Goal: Transaction & Acquisition: Purchase product/service

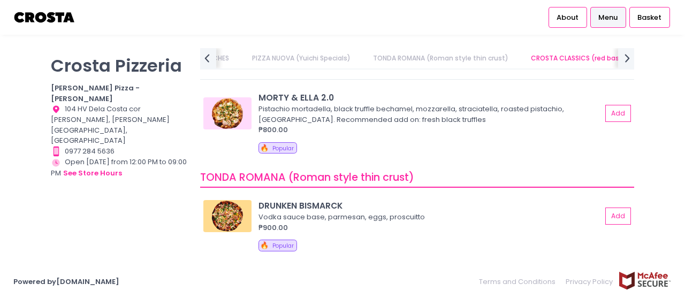
scroll to position [183, 0]
click at [609, 117] on button "Add" at bounding box center [618, 114] width 25 height 18
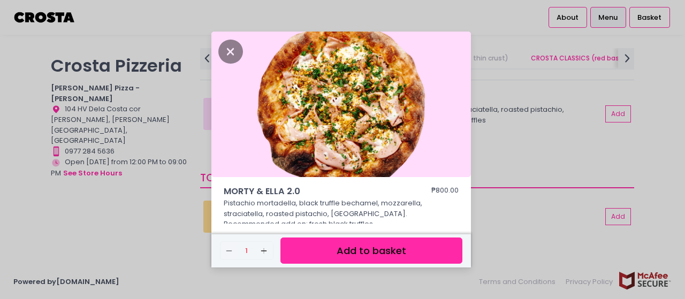
click at [379, 252] on button "Add to basket" at bounding box center [371, 251] width 182 height 26
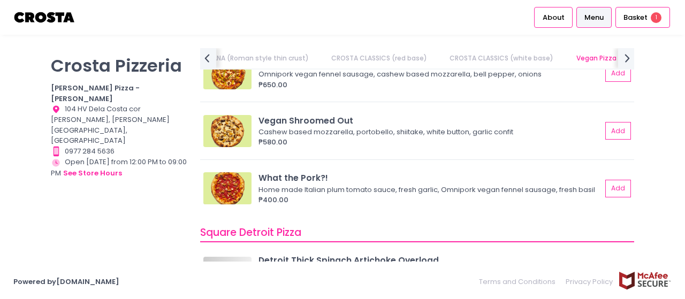
scroll to position [0, 323]
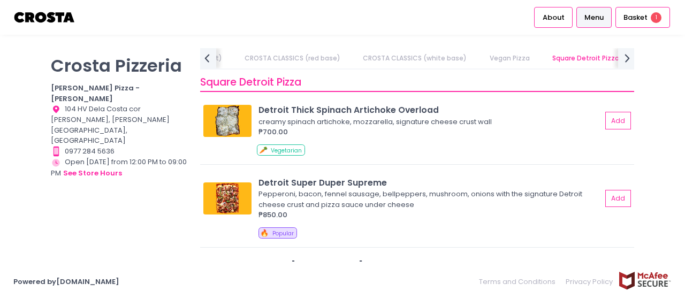
click at [243, 108] on div "Square Detroit Pizza Detroit Thick Spinach Artichoke Overload creamy spinach ar…" at bounding box center [417, 233] width 434 height 332
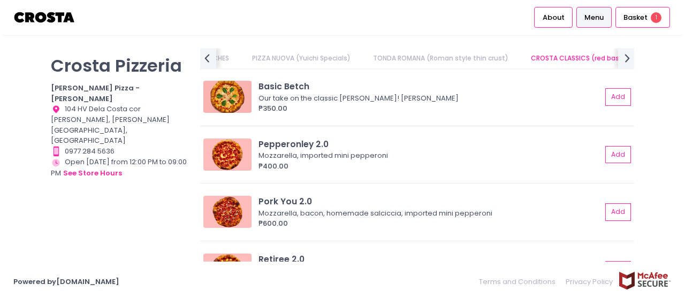
scroll to position [401, 0]
click at [614, 150] on button "Add" at bounding box center [618, 155] width 25 height 18
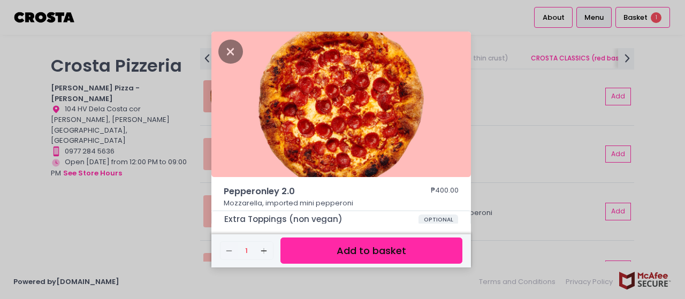
click at [370, 245] on button "Add to basket" at bounding box center [371, 251] width 182 height 26
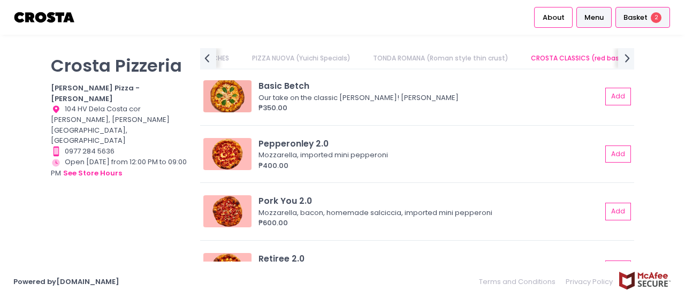
click at [651, 17] on span "2" at bounding box center [656, 17] width 11 height 11
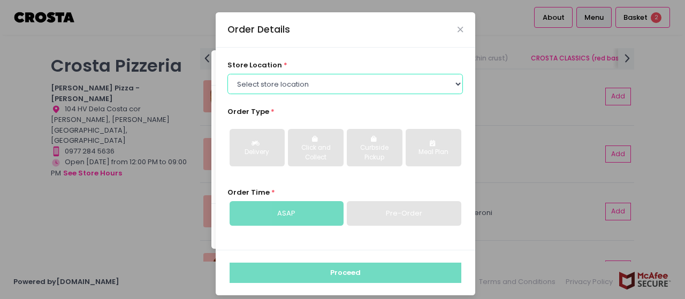
click at [405, 89] on select "Select store location [PERSON_NAME] Pizza - [PERSON_NAME] Pizza - [GEOGRAPHIC_D…" at bounding box center [344, 84] width 235 height 20
select select "5fabb2e53664a8677beaeb89"
click at [227, 74] on select "Select store location [PERSON_NAME] Pizza - [PERSON_NAME] Pizza - [GEOGRAPHIC_D…" at bounding box center [344, 84] width 235 height 20
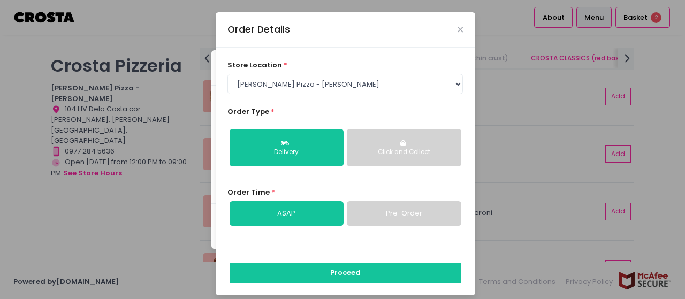
click at [370, 144] on button "Click and Collect" at bounding box center [404, 147] width 114 height 37
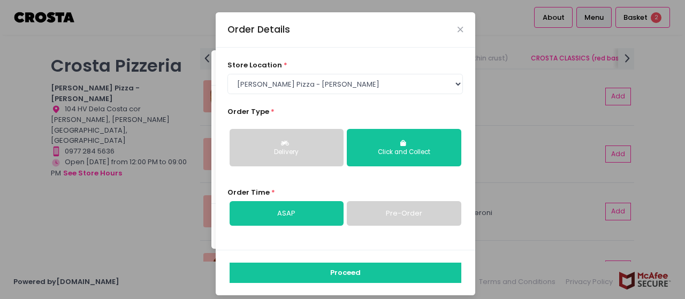
click at [286, 161] on button "Delivery" at bounding box center [287, 147] width 114 height 37
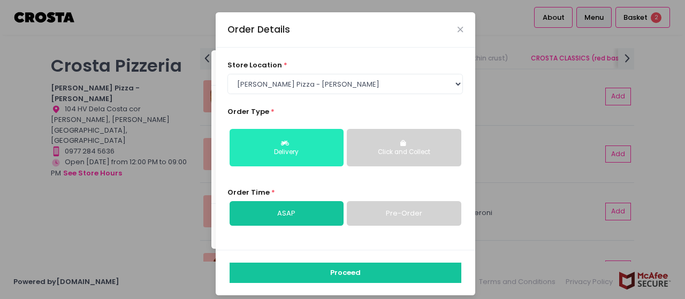
scroll to position [7, 0]
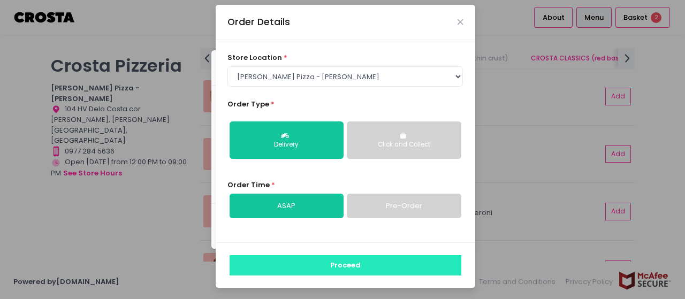
click at [296, 272] on button "Proceed" at bounding box center [346, 265] width 232 height 20
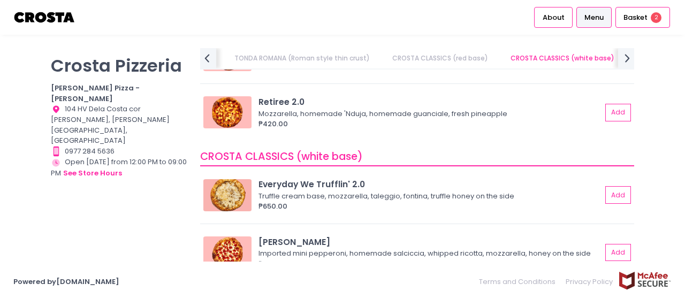
scroll to position [563, 0]
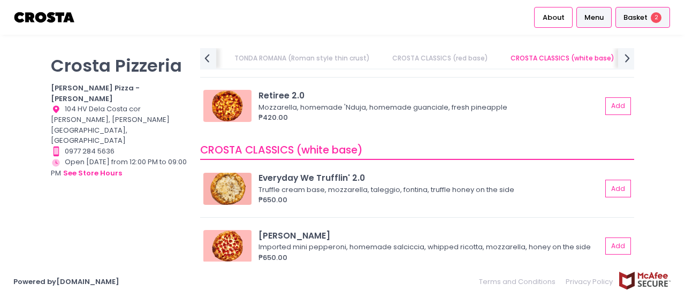
click at [651, 19] on span "2" at bounding box center [656, 17] width 11 height 11
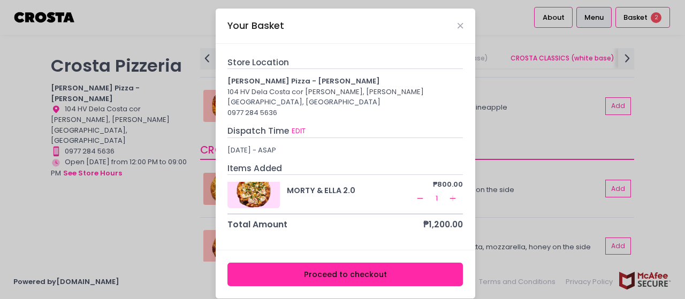
scroll to position [0, 0]
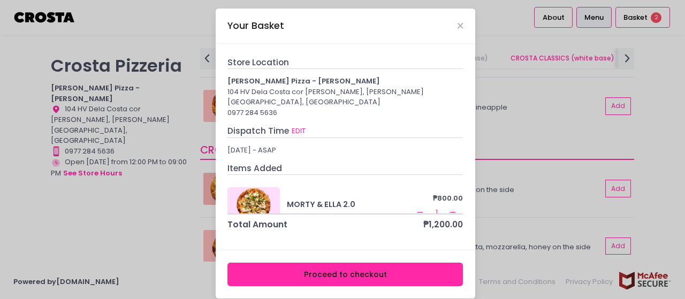
click at [417, 212] on rect at bounding box center [420, 212] width 6 height 1
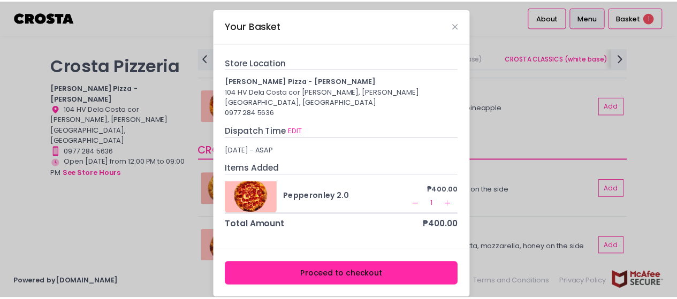
scroll to position [13, 0]
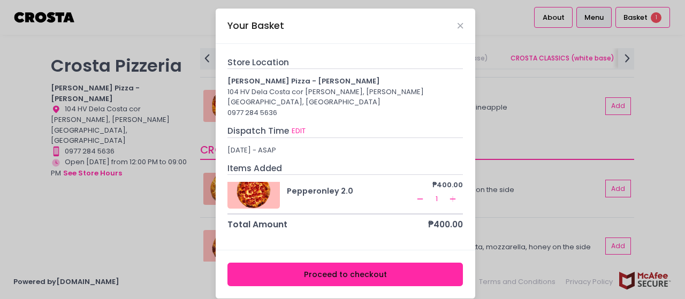
click at [382, 263] on button "Proceed to checkout" at bounding box center [344, 275] width 235 height 24
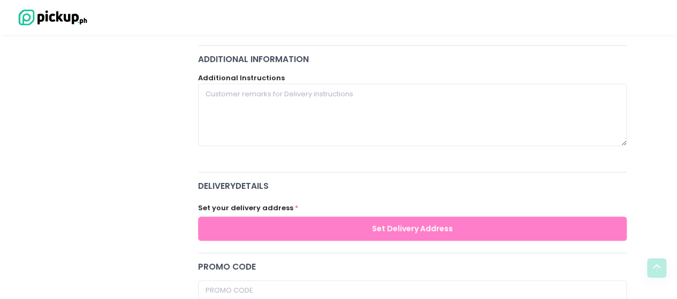
scroll to position [5, 0]
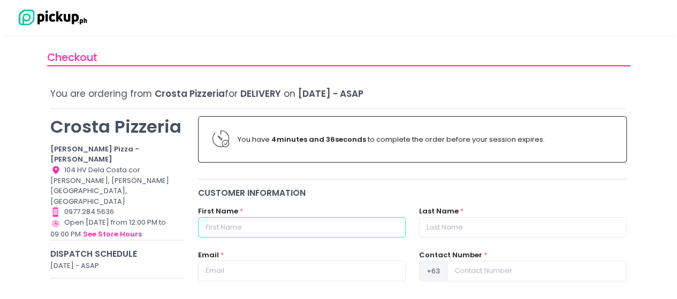
click at [303, 231] on input "text" at bounding box center [302, 227] width 208 height 20
type input "Bia"
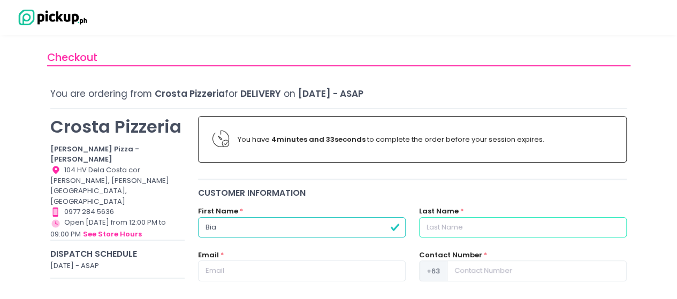
click at [459, 222] on input "text" at bounding box center [523, 227] width 208 height 20
type input "Memorando"
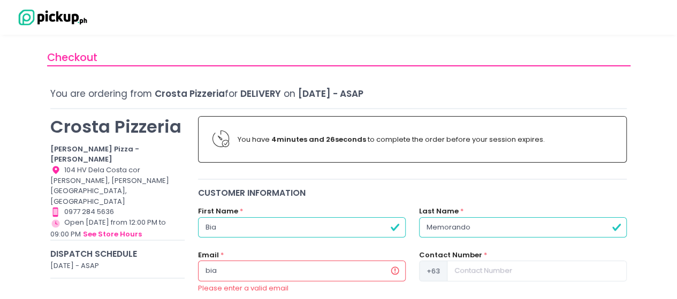
type input "[EMAIL_ADDRESS][DOMAIN_NAME]"
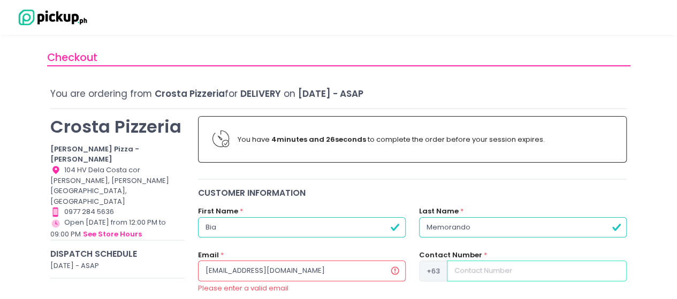
type input "09053372012"
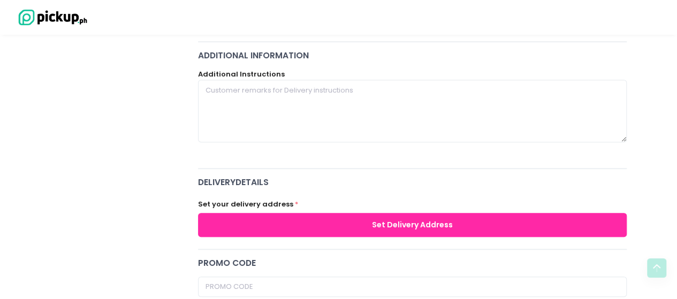
scroll to position [272, 0]
click at [443, 231] on button "Set Delivery Address" at bounding box center [412, 224] width 429 height 24
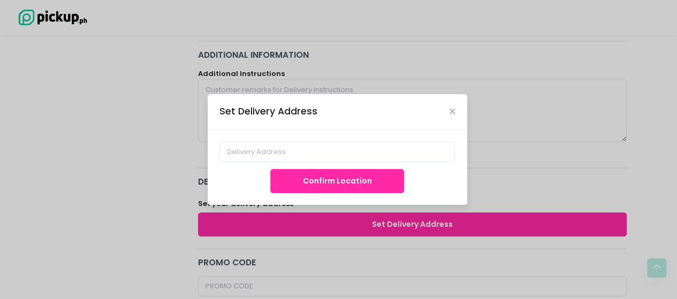
click at [361, 138] on div "Confirm Location" at bounding box center [338, 166] width 260 height 75
click at [358, 150] on input at bounding box center [336, 152] width 235 height 20
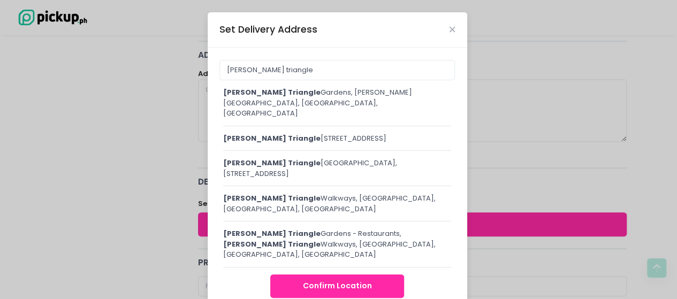
click at [337, 133] on div "[PERSON_NAME] [STREET_ADDRESS]" at bounding box center [337, 138] width 228 height 11
type input "[PERSON_NAME][STREET_ADDRESS]"
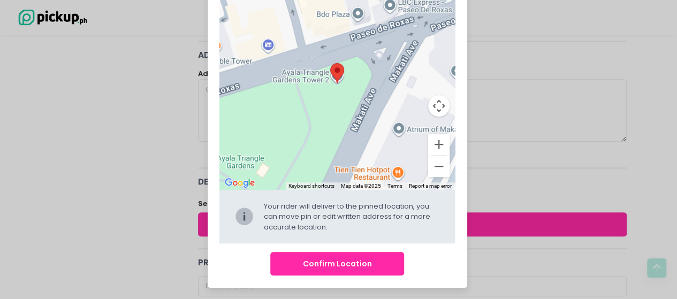
scroll to position [110, 0]
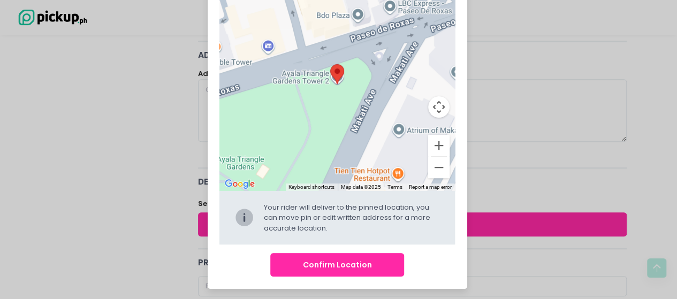
click at [331, 268] on button "Confirm Location" at bounding box center [337, 265] width 134 height 24
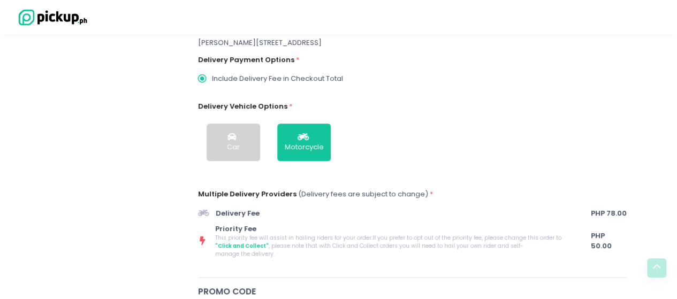
scroll to position [301, 0]
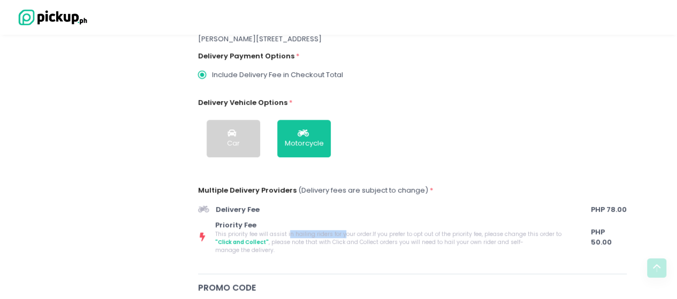
drag, startPoint x: 287, startPoint y: 236, endPoint x: 336, endPoint y: 234, distance: 49.3
click at [336, 234] on span "This priority fee will assist in hailing riders for your order. If you prefer t…" at bounding box center [394, 242] width 358 height 24
click at [335, 233] on span "This priority fee will assist in hailing riders for your order. If you prefer t…" at bounding box center [394, 242] width 358 height 24
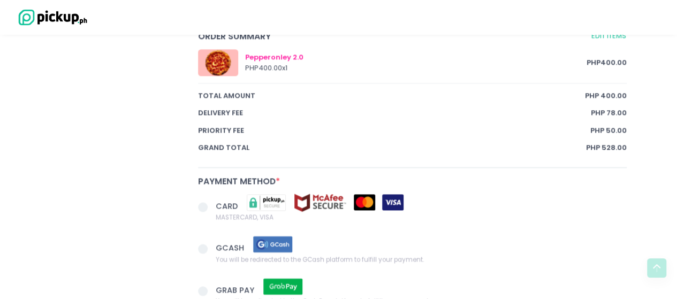
scroll to position [627, 0]
